Goal: Contribute content: Add original content to the website for others to see

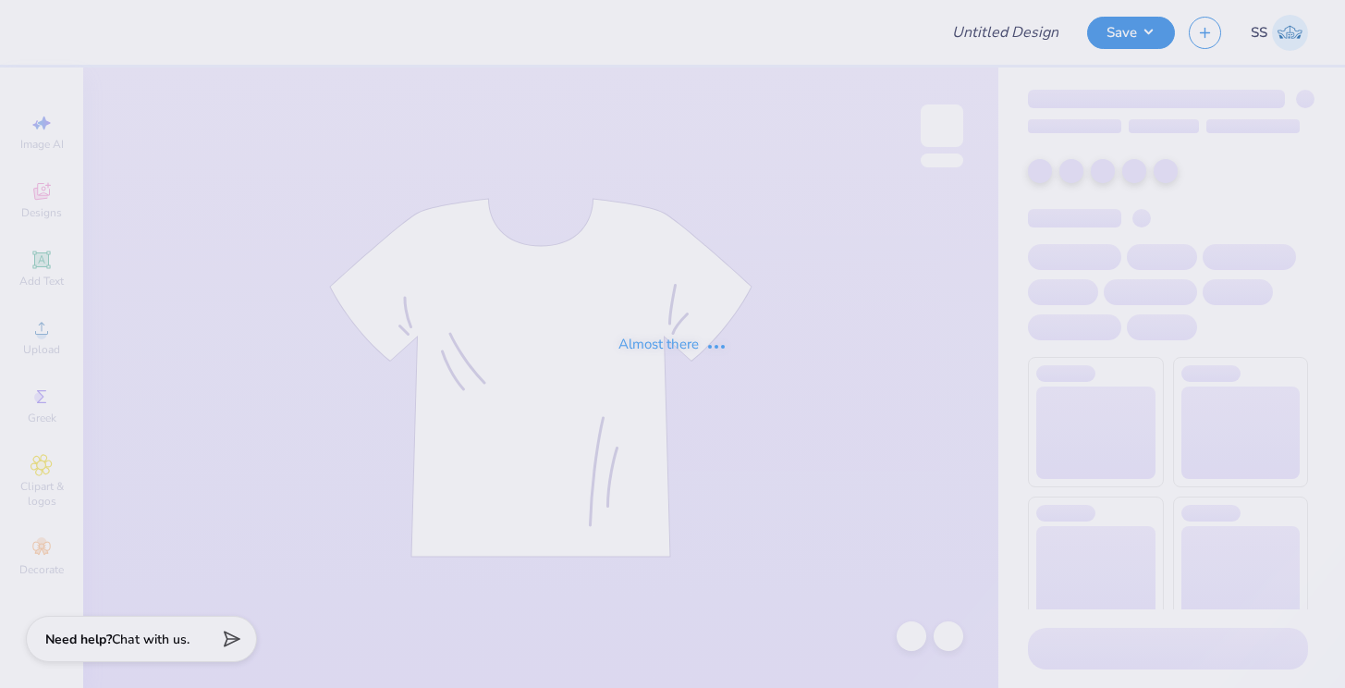
type input "Fall Rush"
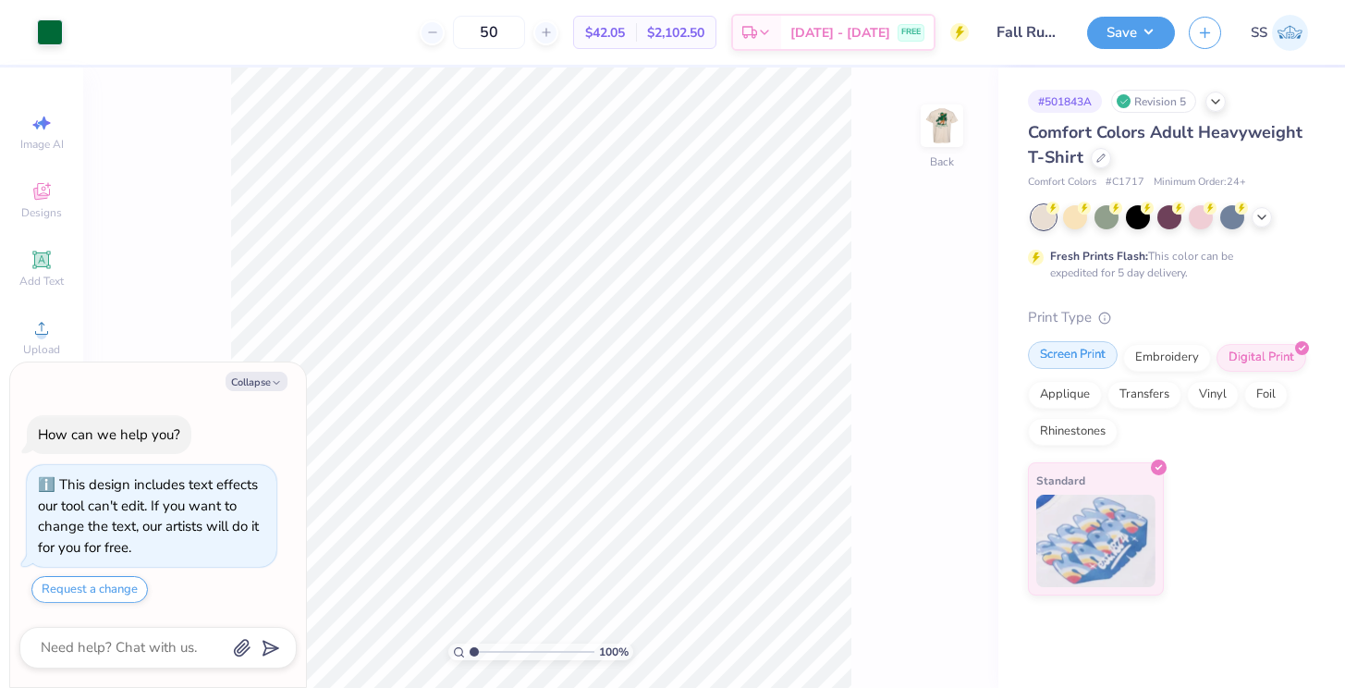
click at [1080, 350] on div "Screen Print" at bounding box center [1073, 355] width 90 height 28
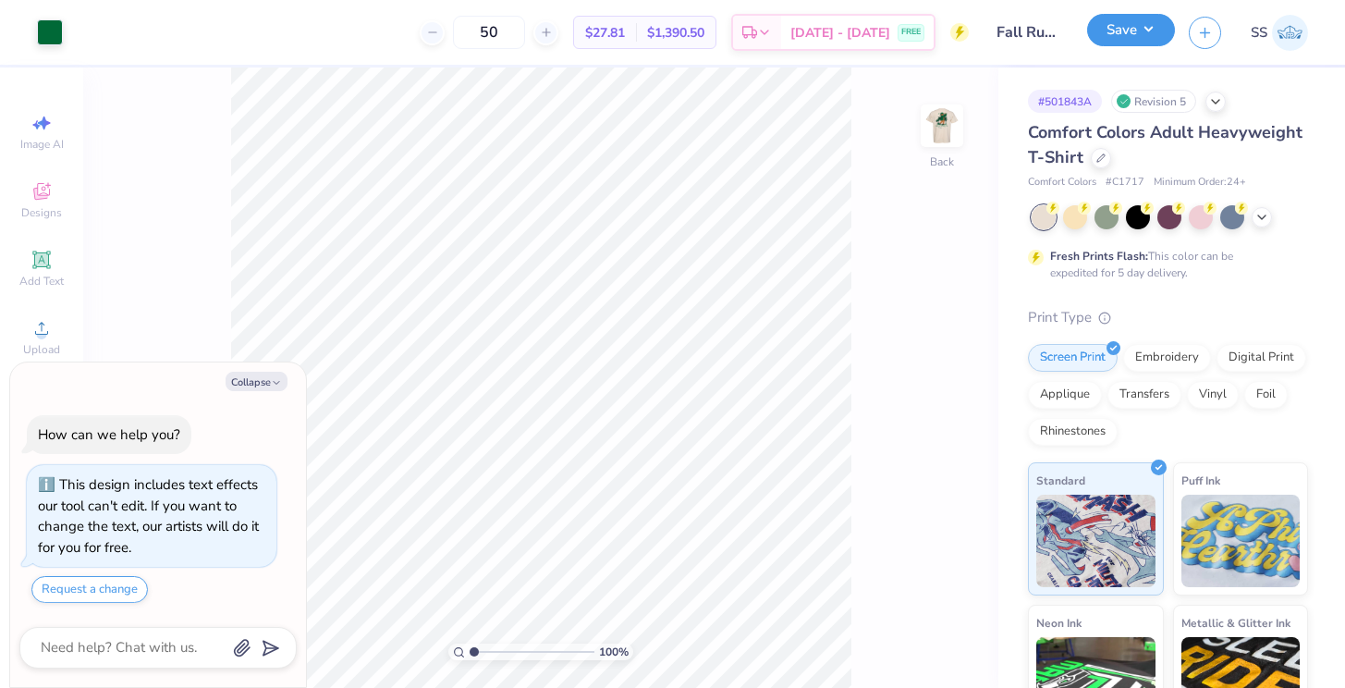
click at [1149, 37] on button "Save" at bounding box center [1131, 30] width 88 height 32
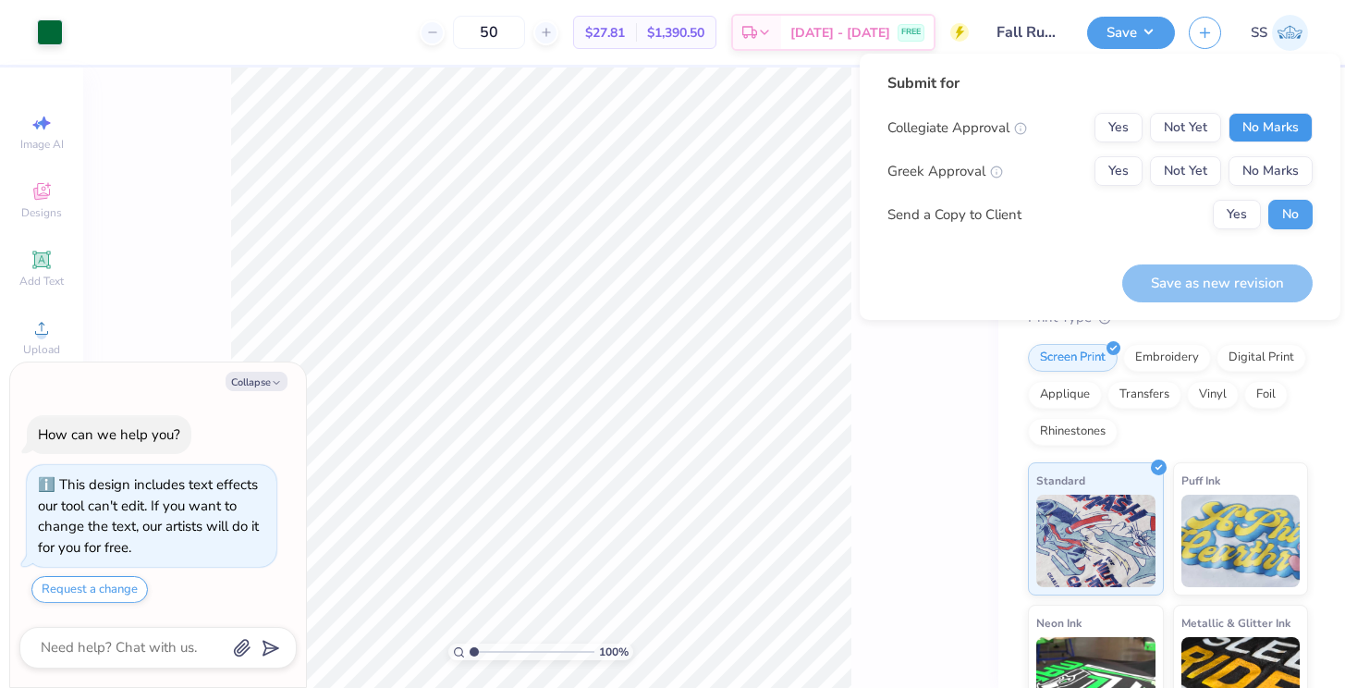
click at [1262, 116] on button "No Marks" at bounding box center [1271, 128] width 84 height 30
click at [1193, 166] on button "Not Yet" at bounding box center [1185, 171] width 71 height 30
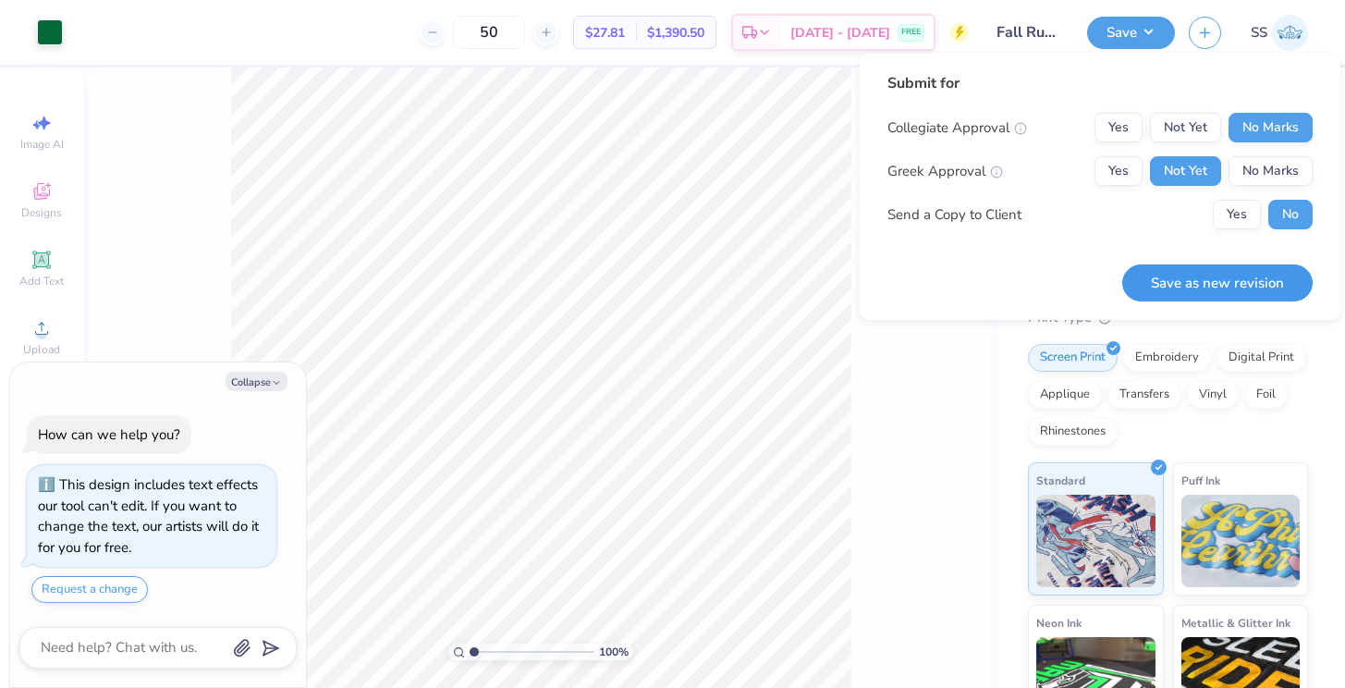
click at [1218, 276] on button "Save as new revision" at bounding box center [1217, 283] width 190 height 38
type textarea "x"
